Goal: Book appointment/travel/reservation

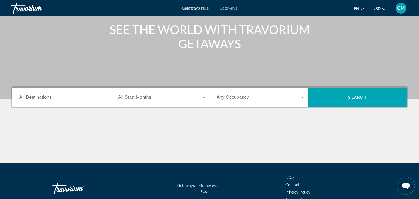
scroll to position [68, 0]
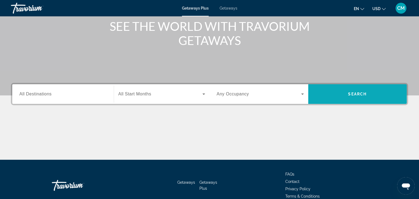
click at [352, 97] on span "Search" at bounding box center [357, 94] width 99 height 13
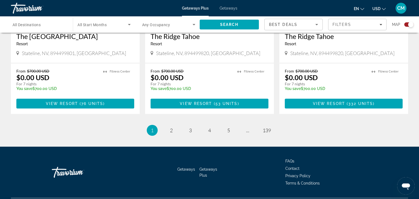
scroll to position [855, 0]
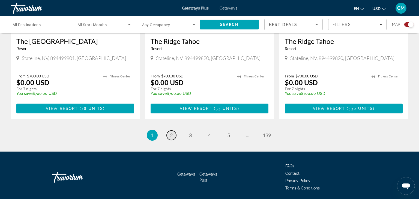
click at [174, 132] on link "page 2" at bounding box center [172, 136] width 10 height 10
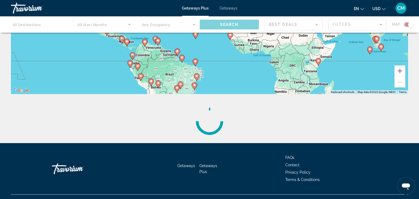
scroll to position [119, 0]
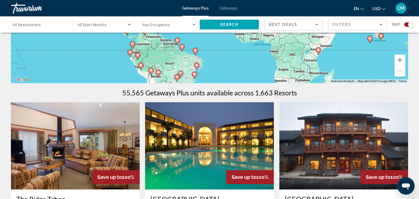
click at [341, 131] on img "Main content" at bounding box center [343, 145] width 129 height 87
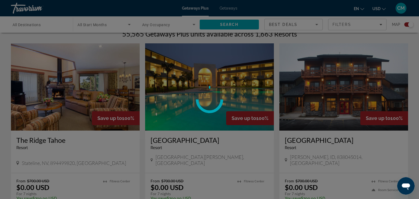
scroll to position [179, 0]
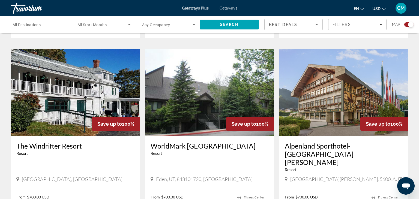
scroll to position [364, 0]
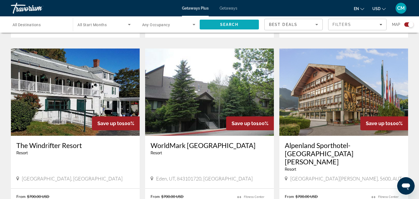
click at [235, 28] on span "Search" at bounding box center [229, 24] width 59 height 13
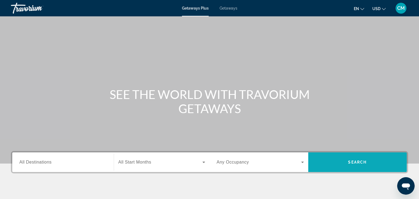
click at [356, 164] on span "Search" at bounding box center [357, 162] width 19 height 4
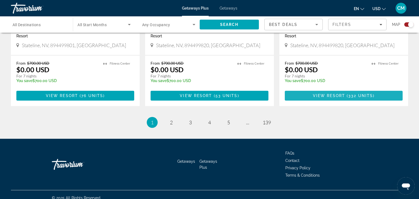
scroll to position [868, 0]
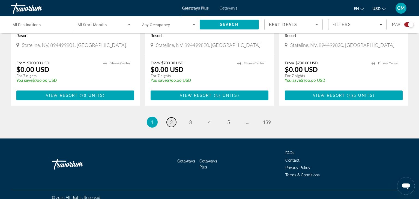
click at [169, 120] on link "page 2" at bounding box center [172, 123] width 10 height 10
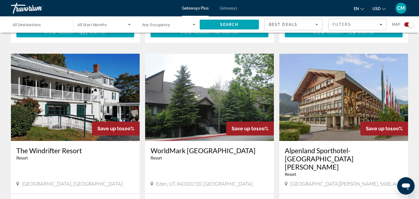
scroll to position [359, 0]
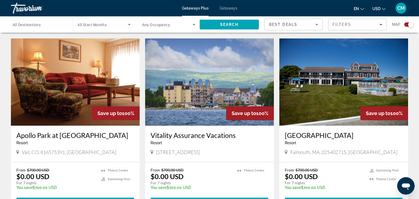
click at [395, 131] on h3 "[GEOGRAPHIC_DATA]" at bounding box center [344, 135] width 118 height 8
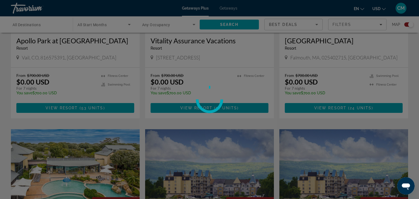
scroll to position [669, 0]
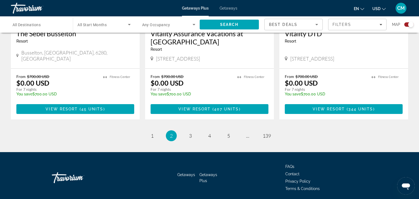
scroll to position [864, 0]
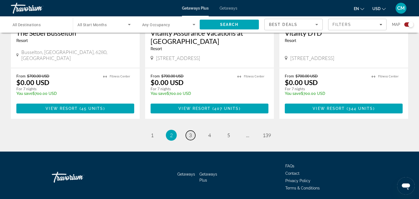
click at [190, 131] on link "page 3" at bounding box center [191, 136] width 10 height 10
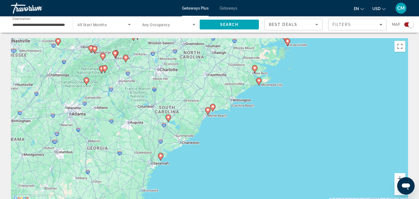
type input "**********"
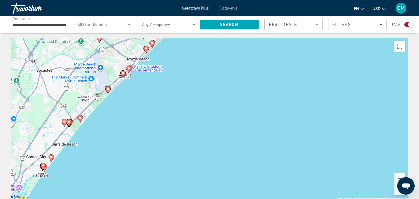
click at [128, 68] on div "To activate drag with keyboard, press Alt + Enter. Once in keyboard drag state,…" at bounding box center [209, 120] width 397 height 164
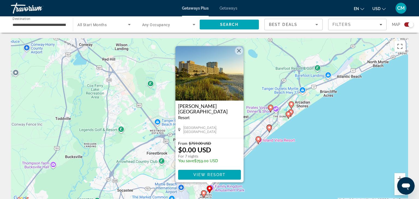
click at [241, 51] on button "Close" at bounding box center [239, 51] width 8 height 8
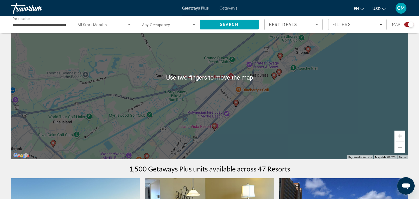
scroll to position [25, 0]
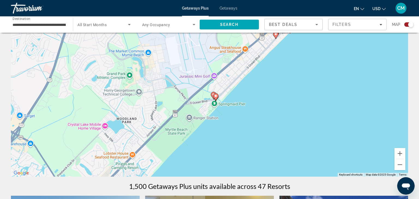
click at [215, 98] on icon "Main content" at bounding box center [215, 97] width 5 height 7
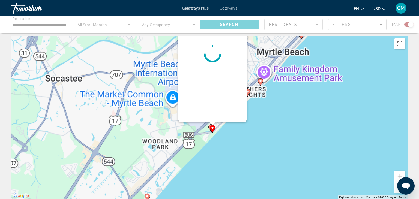
scroll to position [0, 0]
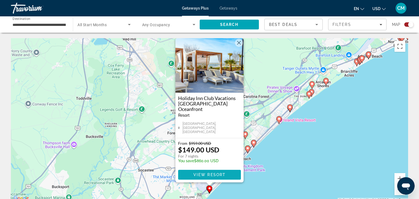
click at [209, 177] on span "View Resort" at bounding box center [209, 175] width 32 height 4
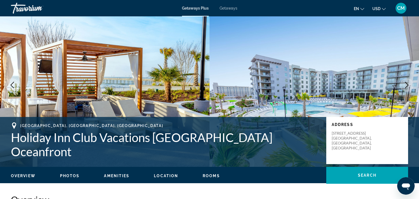
scroll to position [12, 0]
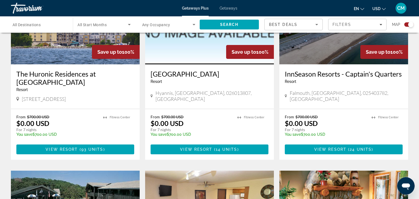
click at [383, 120] on li "Fitness Center" at bounding box center [384, 118] width 27 height 6
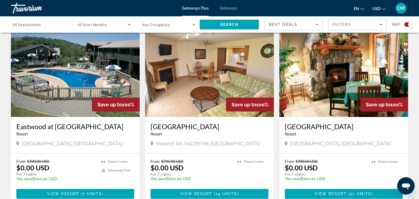
scroll to position [385, 0]
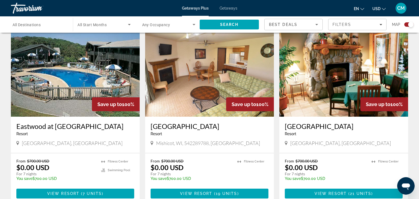
click at [392, 90] on img "Main content" at bounding box center [343, 72] width 129 height 87
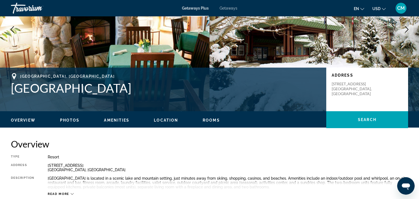
scroll to position [65, 0]
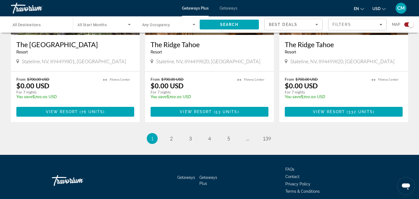
scroll to position [852, 0]
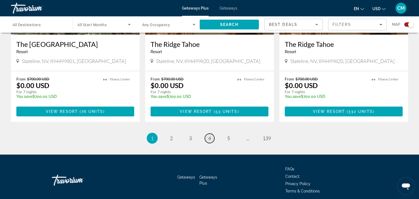
click at [209, 135] on span "4" at bounding box center [209, 138] width 3 height 6
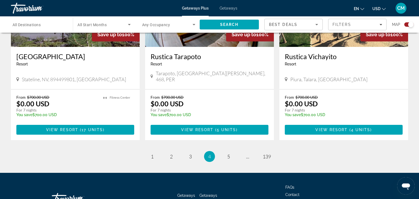
scroll to position [859, 0]
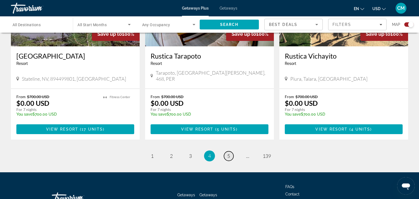
click at [228, 153] on span "5" at bounding box center [228, 156] width 3 height 6
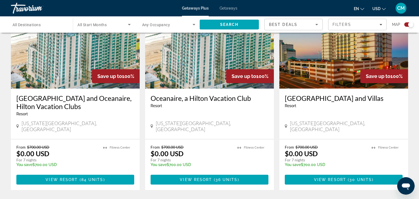
scroll to position [791, 0]
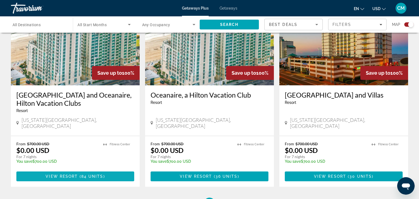
click at [101, 170] on span "Main content" at bounding box center [75, 176] width 118 height 13
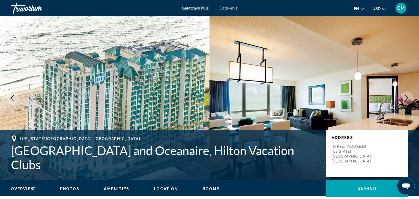
click at [72, 190] on span "Photos" at bounding box center [70, 189] width 20 height 4
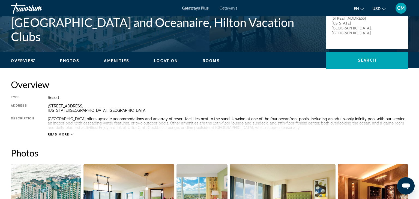
scroll to position [127, 0]
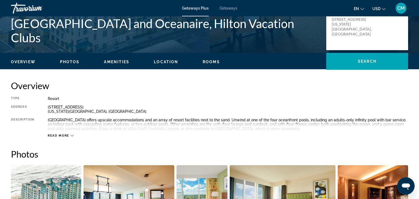
click at [67, 136] on span "Read more" at bounding box center [59, 136] width 22 height 4
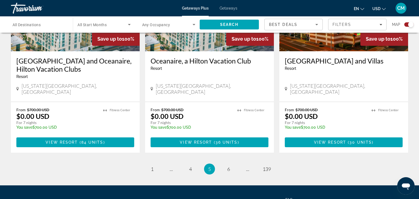
scroll to position [827, 0]
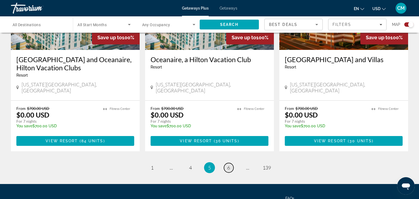
click at [228, 165] on span "6" at bounding box center [228, 168] width 3 height 6
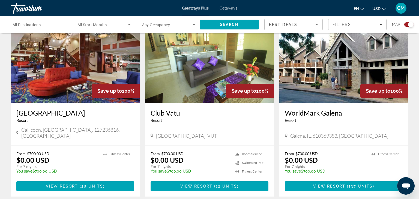
scroll to position [207, 0]
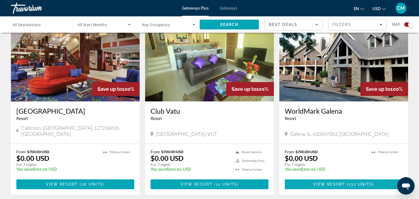
click at [348, 182] on span "( 137 units )" at bounding box center [359, 184] width 29 height 4
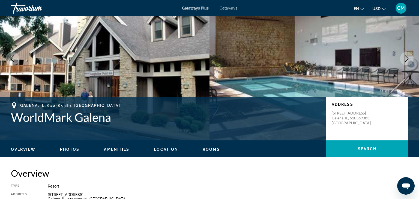
scroll to position [40, 0]
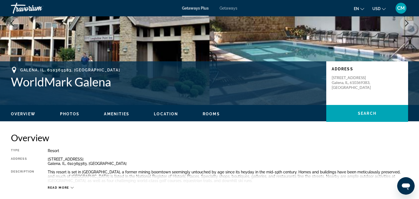
click at [67, 115] on span "Photos" at bounding box center [70, 114] width 20 height 4
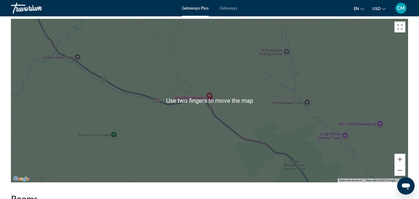
scroll to position [606, 0]
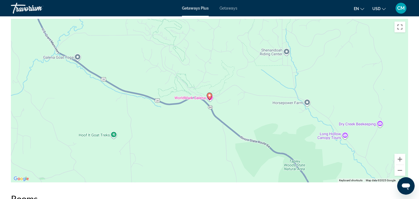
click at [73, 153] on div "To activate drag with keyboard, press Alt + Enter. Once in keyboard drag state,…" at bounding box center [209, 101] width 397 height 164
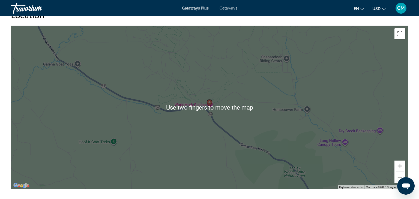
scroll to position [598, 0]
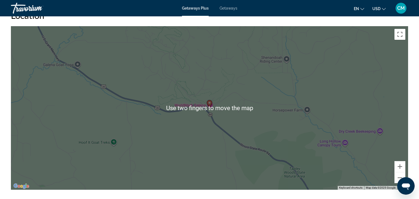
click at [102, 140] on div "To activate drag with keyboard, press Alt + Enter. Once in keyboard drag state,…" at bounding box center [209, 108] width 397 height 164
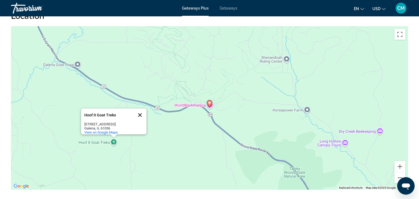
click at [139, 111] on button "Close" at bounding box center [139, 115] width 13 height 13
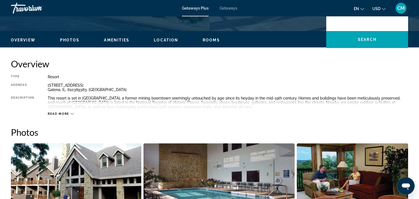
scroll to position [146, 0]
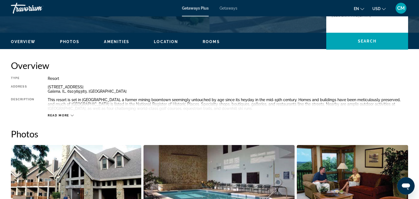
click at [68, 43] on span "Photos" at bounding box center [70, 42] width 20 height 4
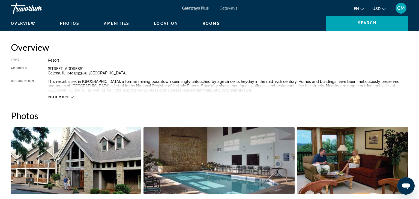
scroll to position [162, 0]
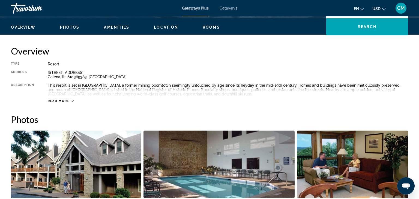
click at [213, 29] on span "Rooms" at bounding box center [211, 27] width 17 height 4
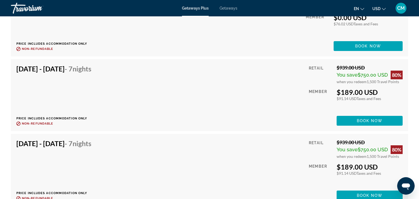
scroll to position [1316, 0]
